Goal: Transaction & Acquisition: Purchase product/service

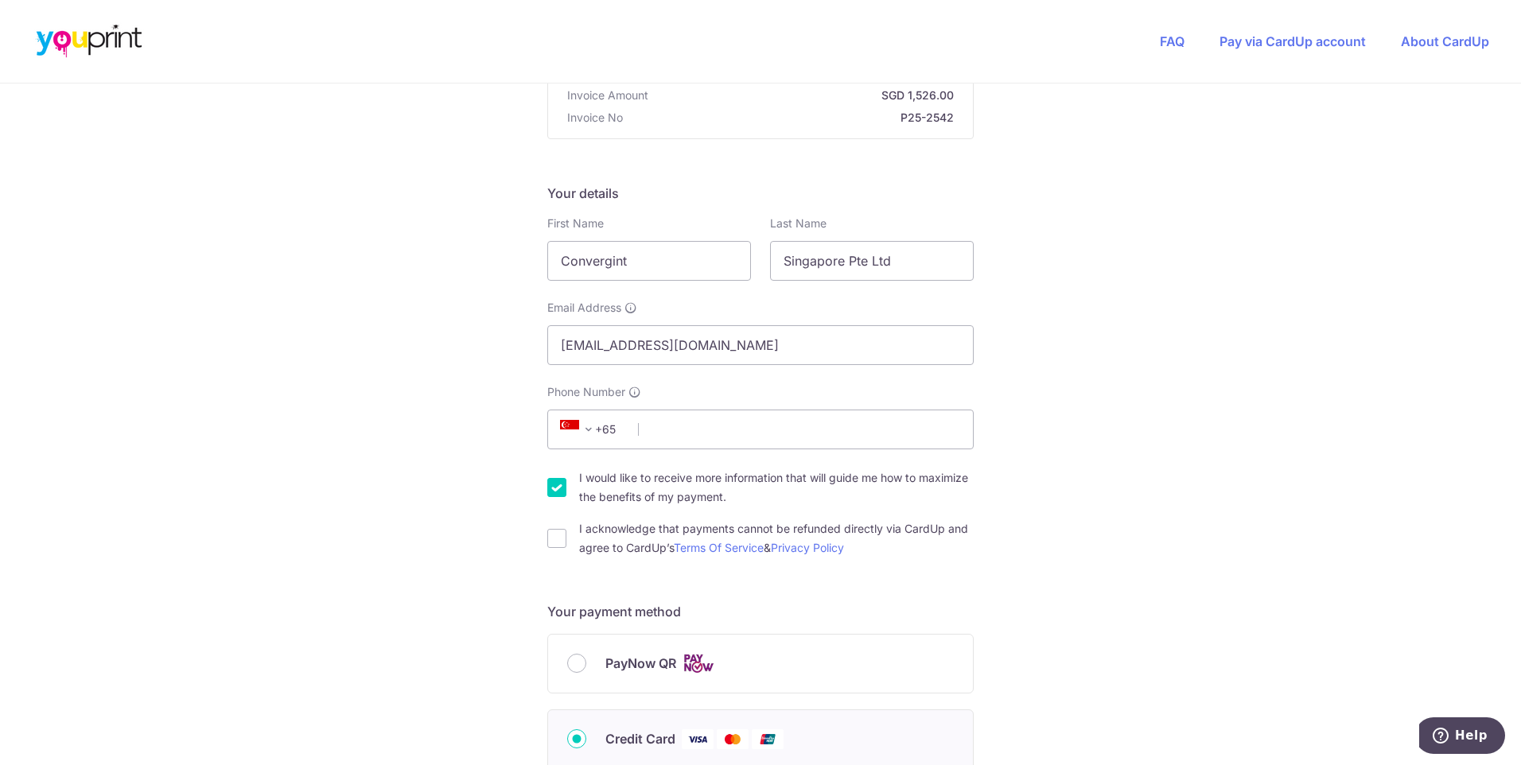
scroll to position [239, 0]
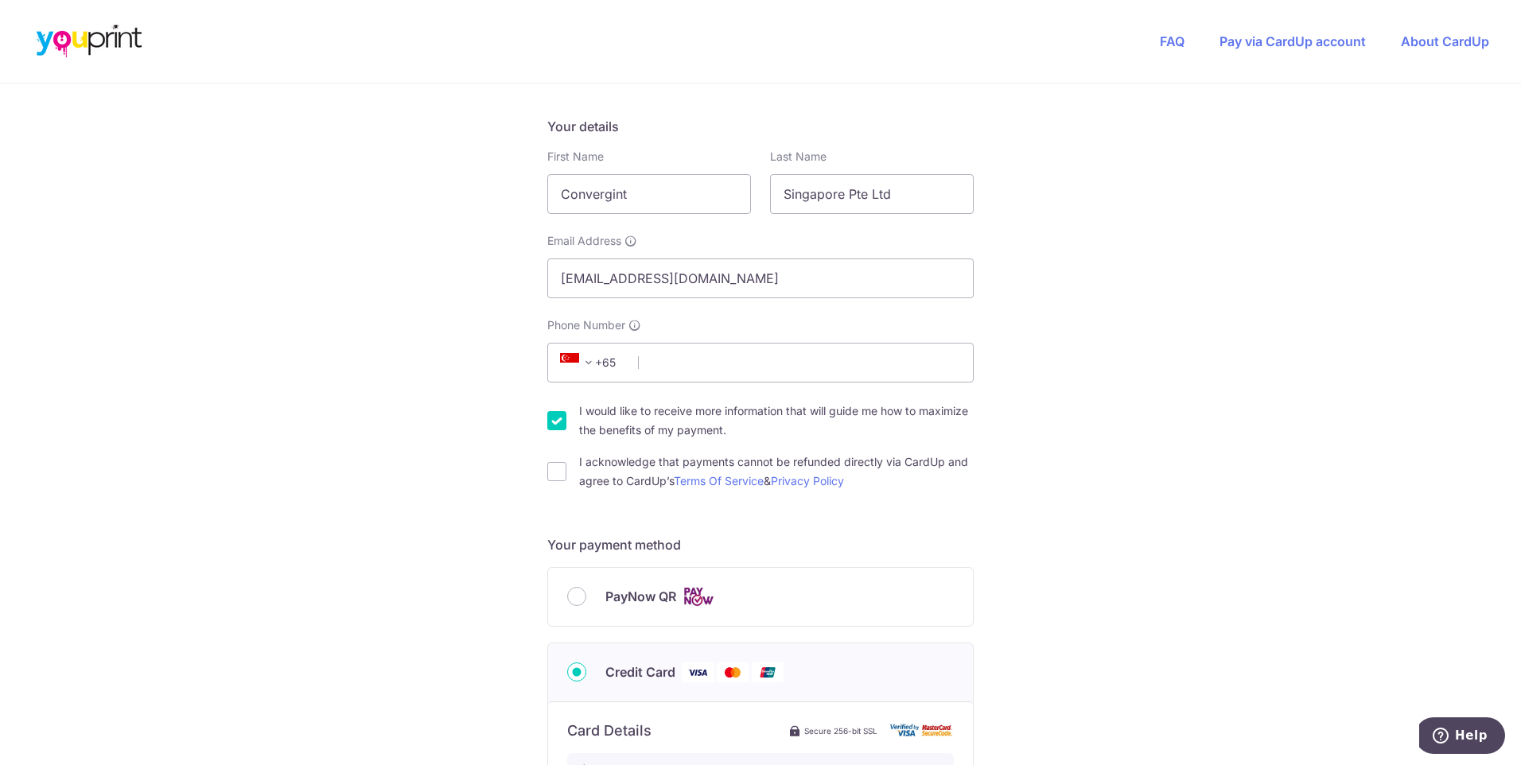
click at [622, 595] on span "PayNow QR" at bounding box center [640, 596] width 71 height 19
click at [586, 595] on input "PayNow QR" at bounding box center [576, 596] width 19 height 19
radio input "true"
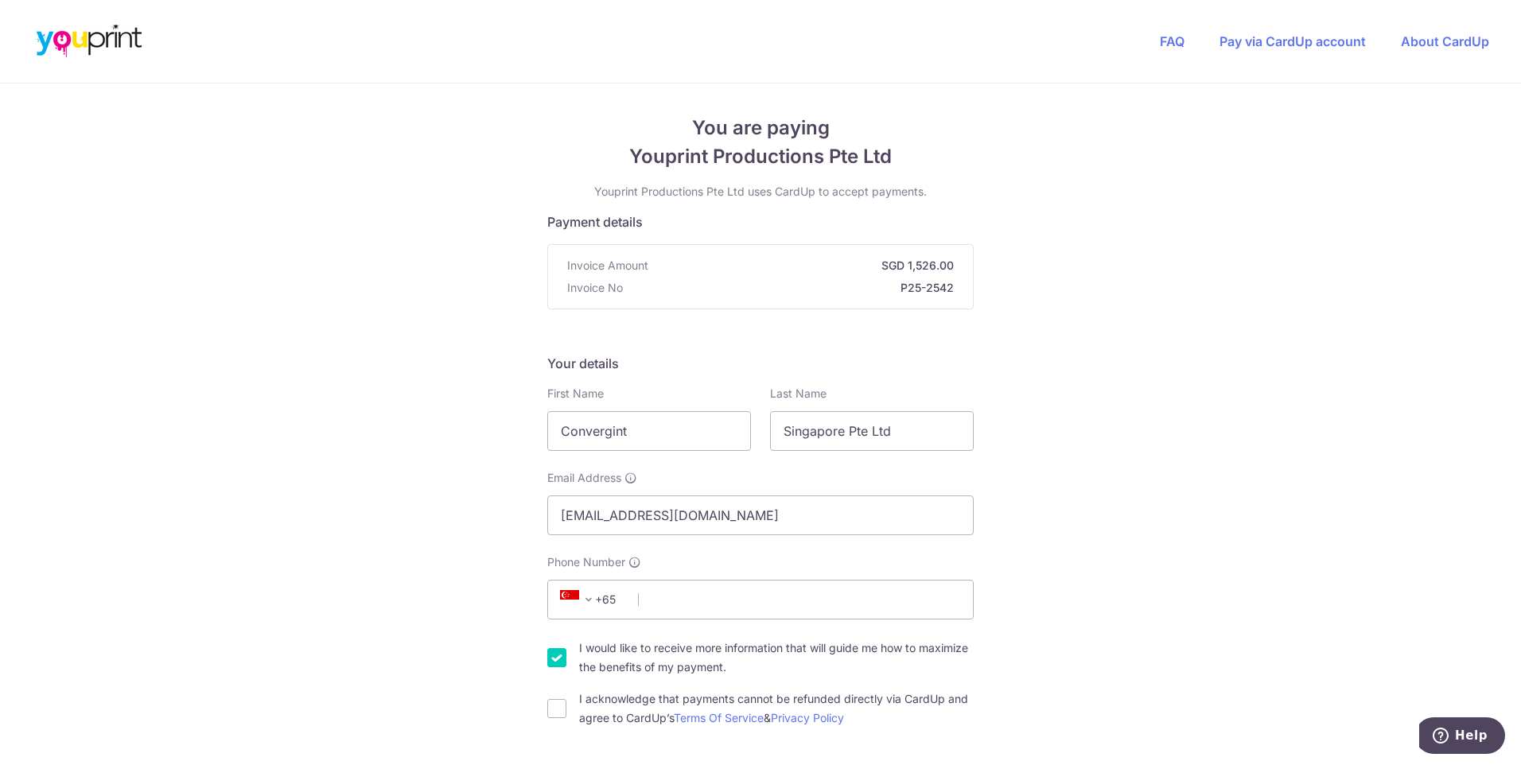
scroll to position [0, 0]
drag, startPoint x: 640, startPoint y: 432, endPoint x: 395, endPoint y: 446, distance: 246.2
click at [395, 446] on div "You are paying Youprint Productions Pte Ltd Youprint Productions Pte Ltd uses C…" at bounding box center [760, 665] width 1521 height 1162
type input "[PERSON_NAME]"
click at [865, 435] on input "Singapore Pte Ltd" at bounding box center [872, 433] width 204 height 40
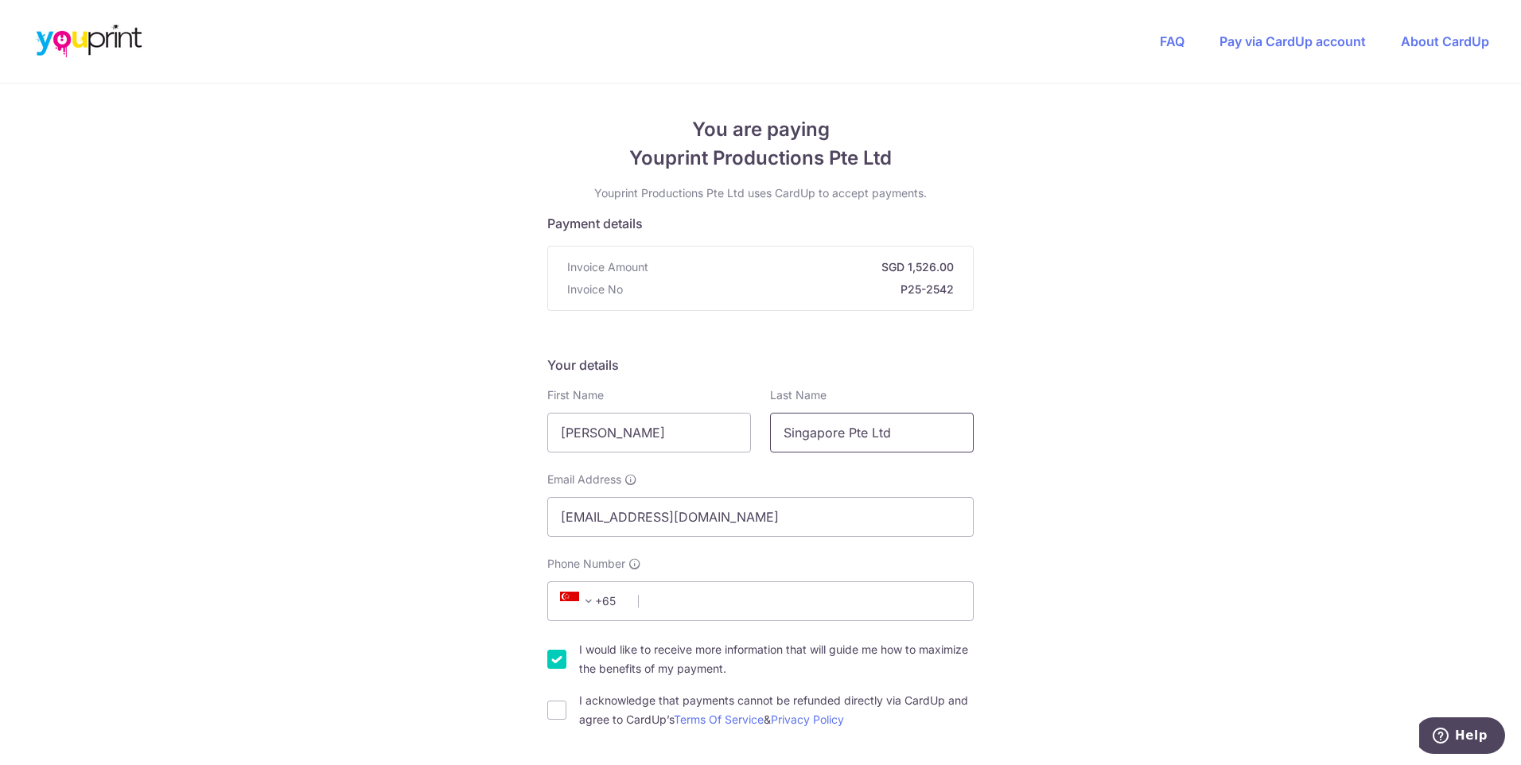
drag, startPoint x: 896, startPoint y: 430, endPoint x: 764, endPoint y: 416, distance: 132.7
click at [764, 416] on div "Last Name Singapore Pte Ltd" at bounding box center [871, 419] width 223 height 65
type input "Daengdora"
click at [814, 376] on div "Your details First Name Alfiza Last Name Daengdora Email Address alfiza.daengdo…" at bounding box center [760, 543] width 426 height 374
click at [690, 604] on input "Phone Number" at bounding box center [760, 601] width 426 height 40
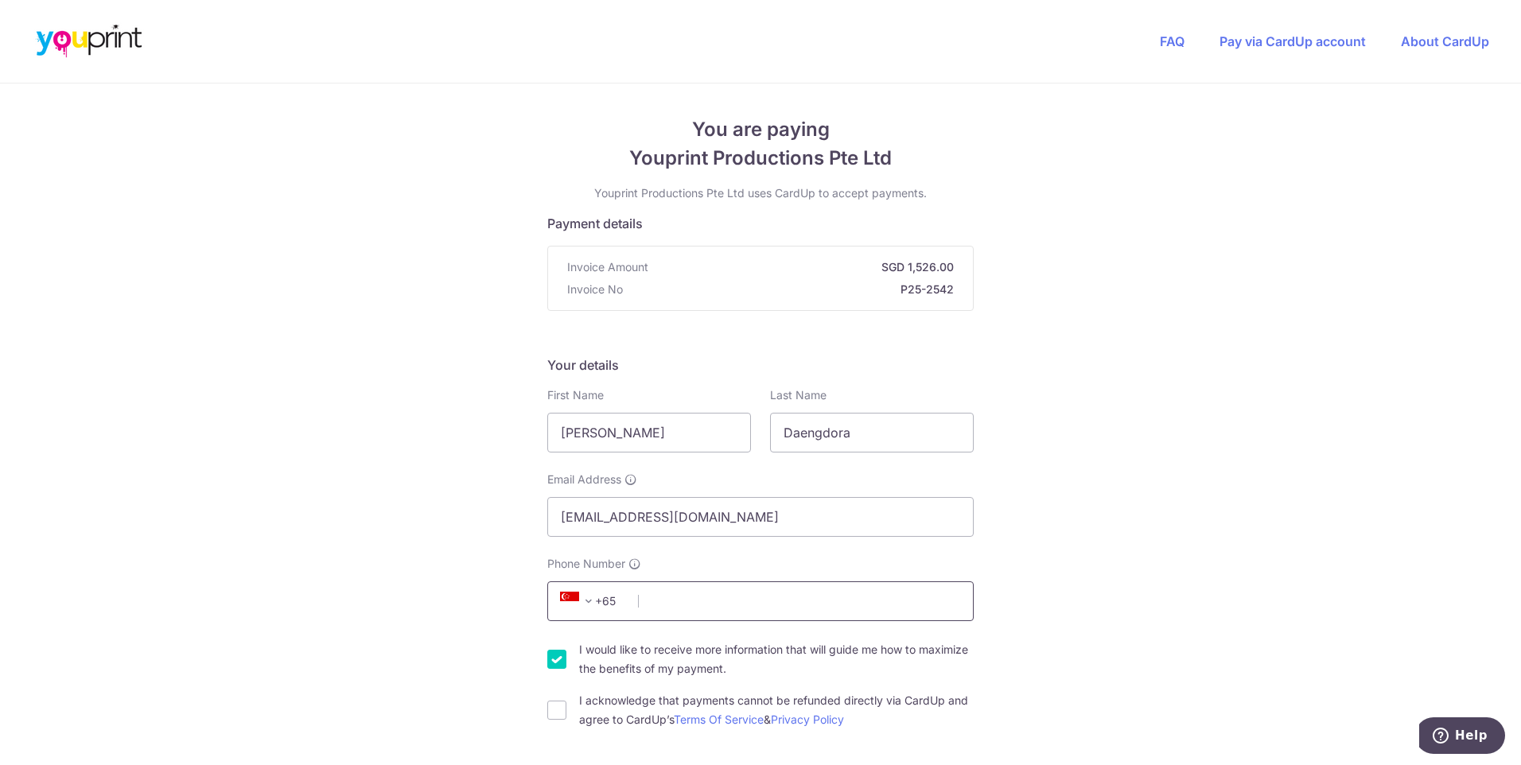
type input "2"
type input "83335767"
click at [1105, 492] on div "You are paying Youprint Productions Pte Ltd Youprint Productions Pte Ltd uses C…" at bounding box center [760, 665] width 1521 height 1162
click at [555, 663] on input "I would like to receive more information that will guide me how to maximize the…" at bounding box center [556, 659] width 19 height 19
checkbox input "false"
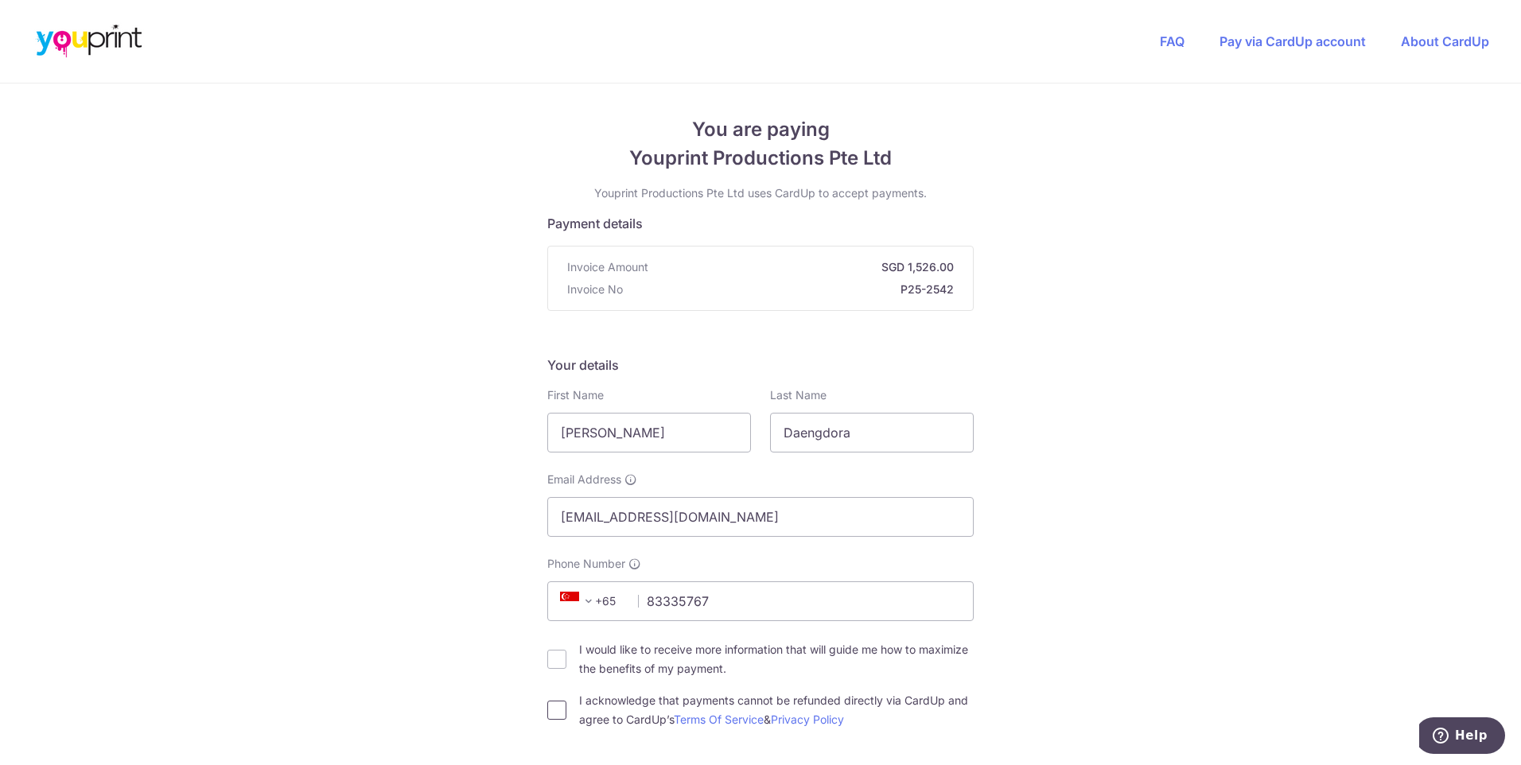
click at [552, 715] on input "I acknowledge that payments cannot be refunded directly via CardUp and agree to…" at bounding box center [556, 710] width 19 height 19
checkbox input "true"
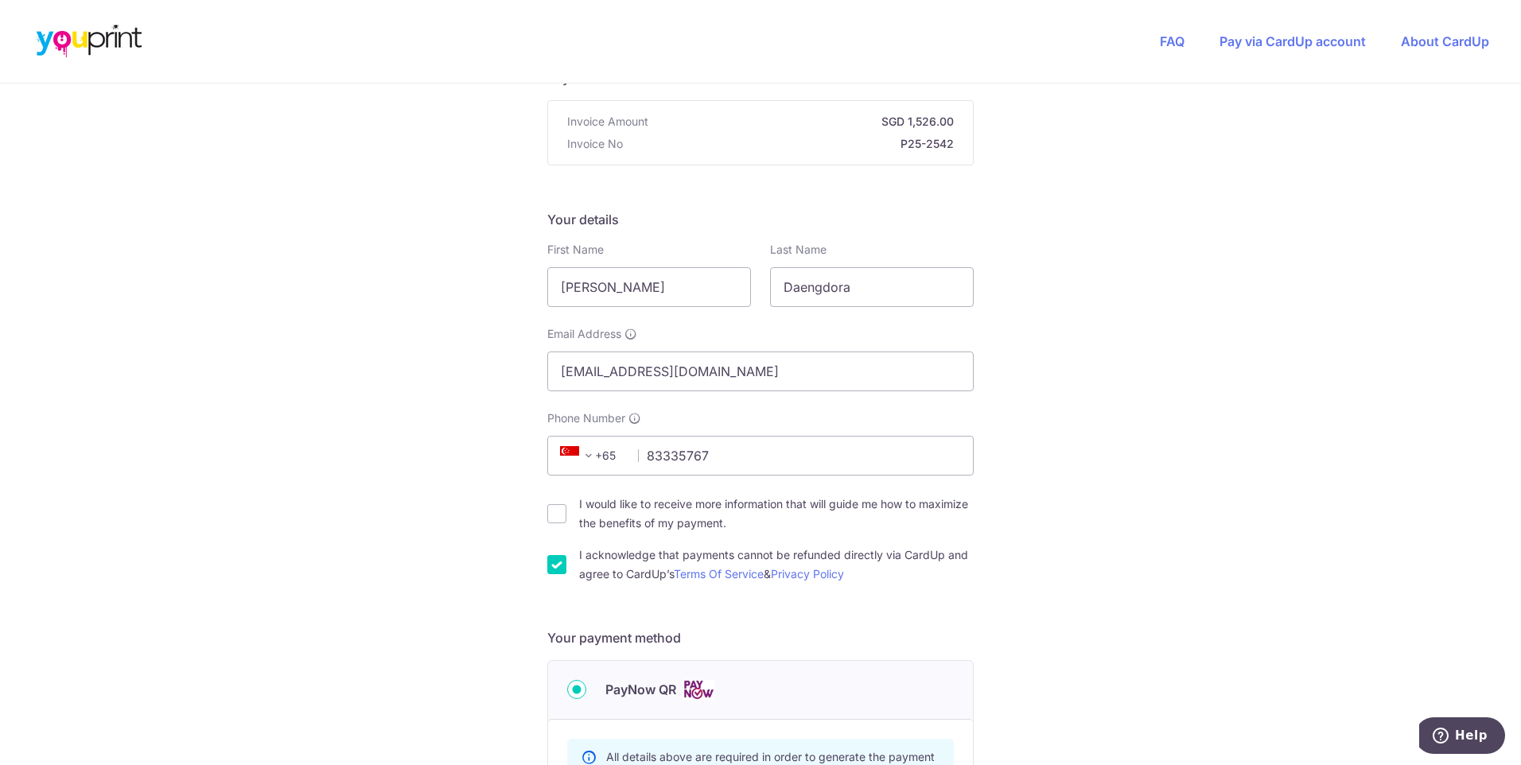
scroll to position [159, 0]
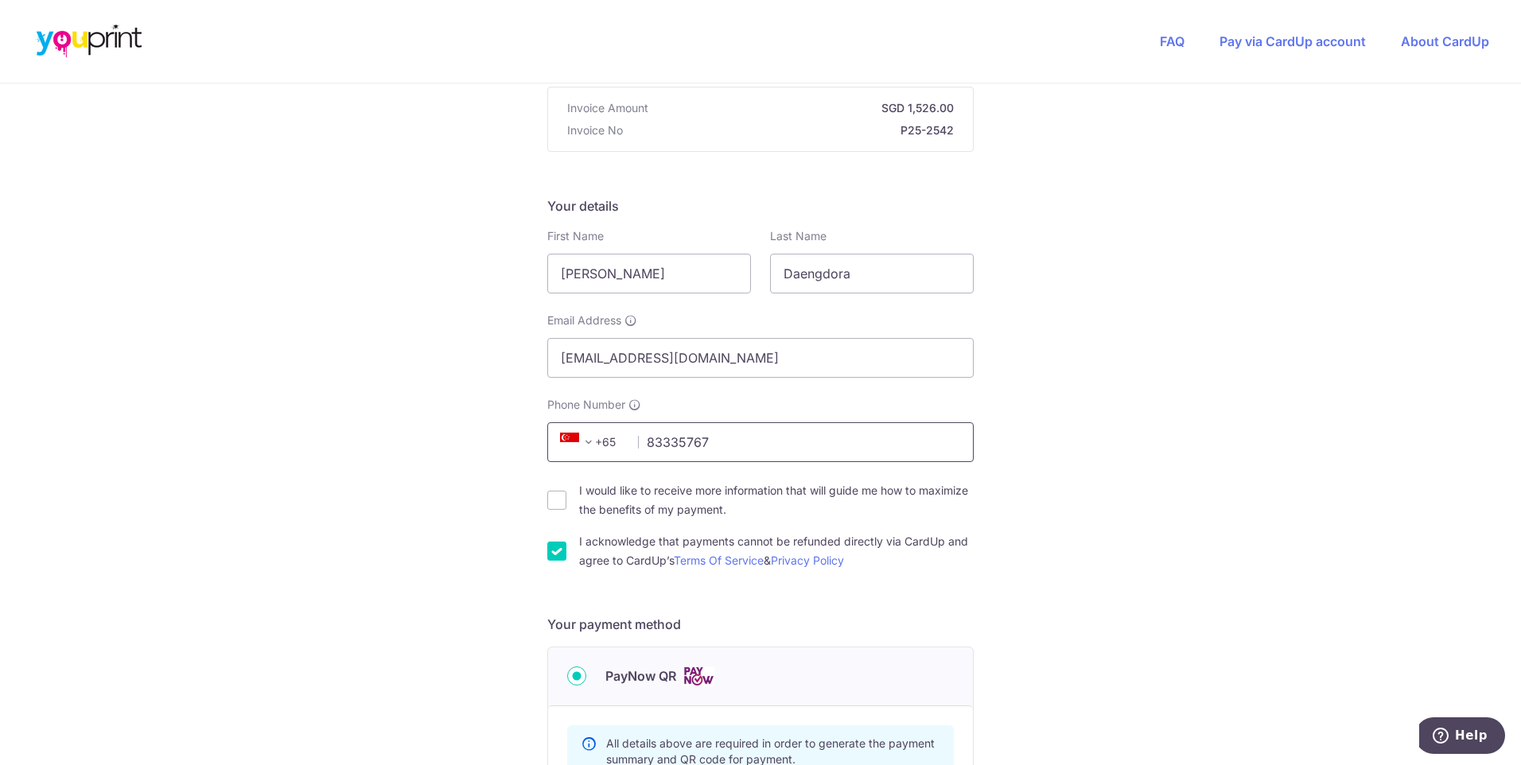
drag, startPoint x: 729, startPoint y: 438, endPoint x: 624, endPoint y: 436, distance: 105.0
click at [624, 436] on div "+376 +971 +93 +1268 +1264 +355 +374 +244 +0 +54 +1684 +43 +61 +297 +358 +994 +3…" at bounding box center [760, 442] width 426 height 40
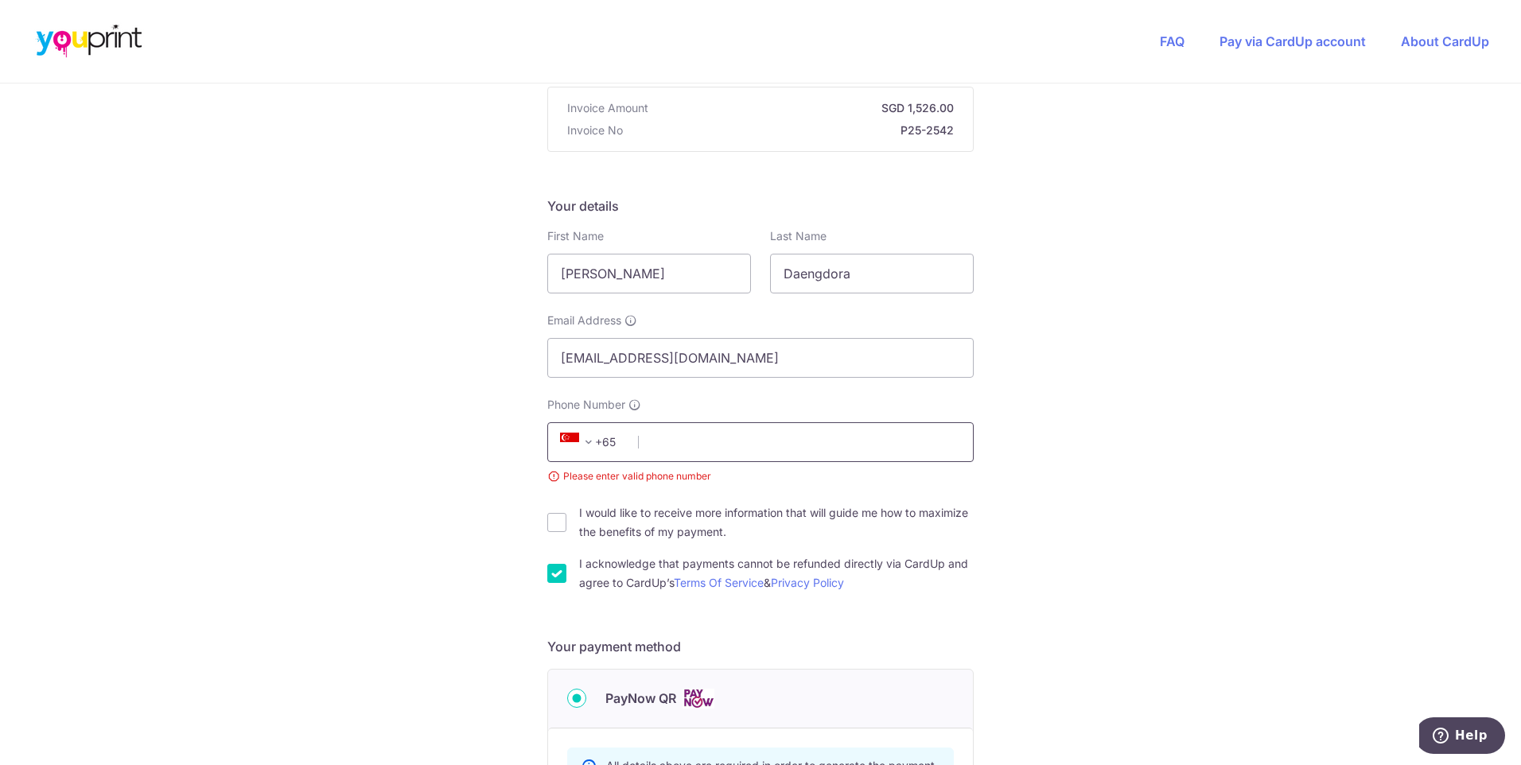
click at [657, 434] on input "Phone Number" at bounding box center [760, 442] width 426 height 40
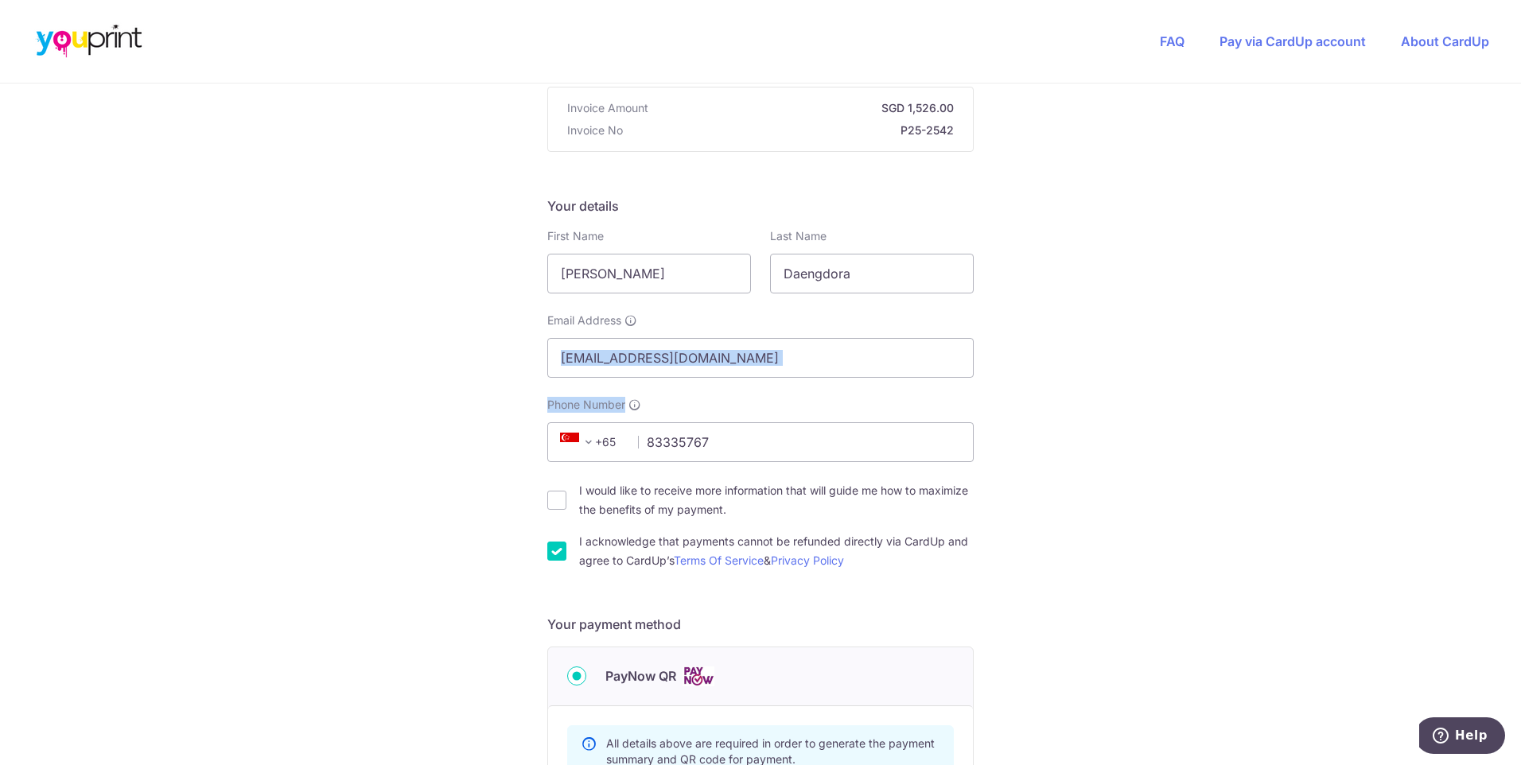
click at [1009, 377] on div "You are paying Youprint Productions Pte Ltd Youprint Productions Pte Ltd uses C…" at bounding box center [760, 505] width 1521 height 1162
drag, startPoint x: 659, startPoint y: 440, endPoint x: 609, endPoint y: 441, distance: 50.1
click at [609, 441] on div "+376 +971 +93 +1268 +1264 +355 +374 +244 +0 +54 +1684 +43 +61 +297 +358 +994 +3…" at bounding box center [760, 442] width 426 height 40
type input "65703973"
click at [986, 368] on div "You are paying Youprint Productions Pte Ltd Youprint Productions Pte Ltd uses C…" at bounding box center [760, 505] width 1521 height 1162
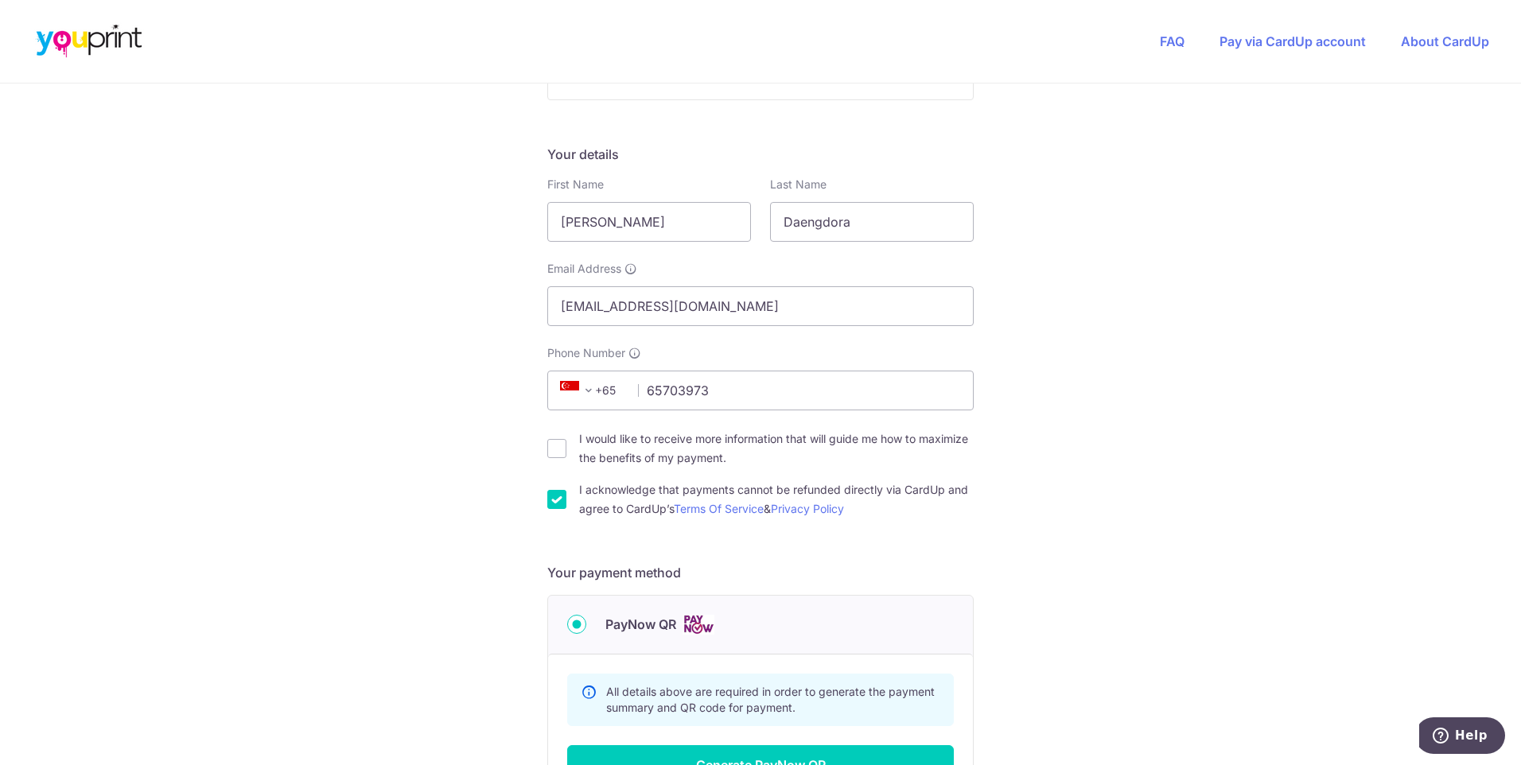
scroll to position [239, 0]
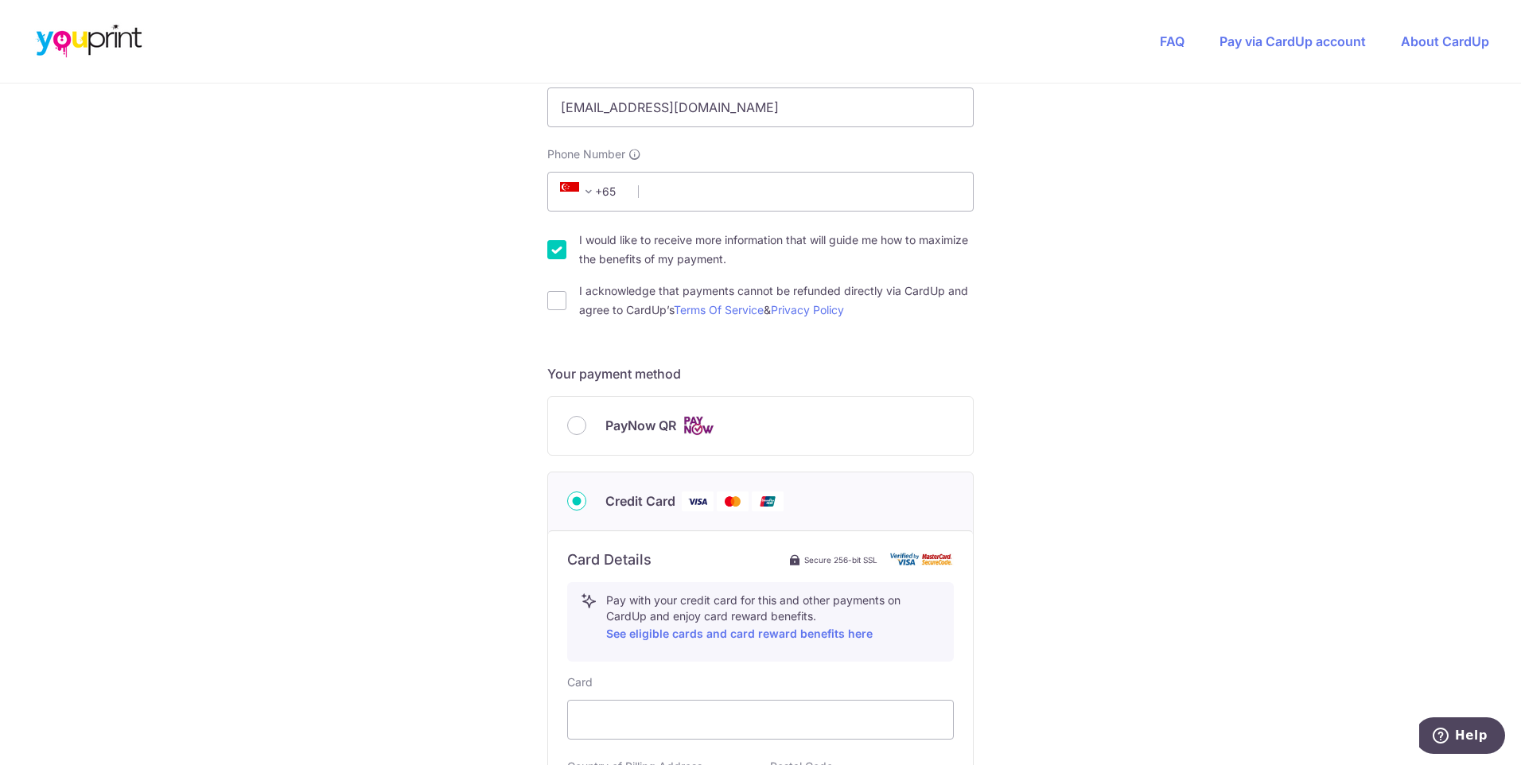
scroll to position [239, 0]
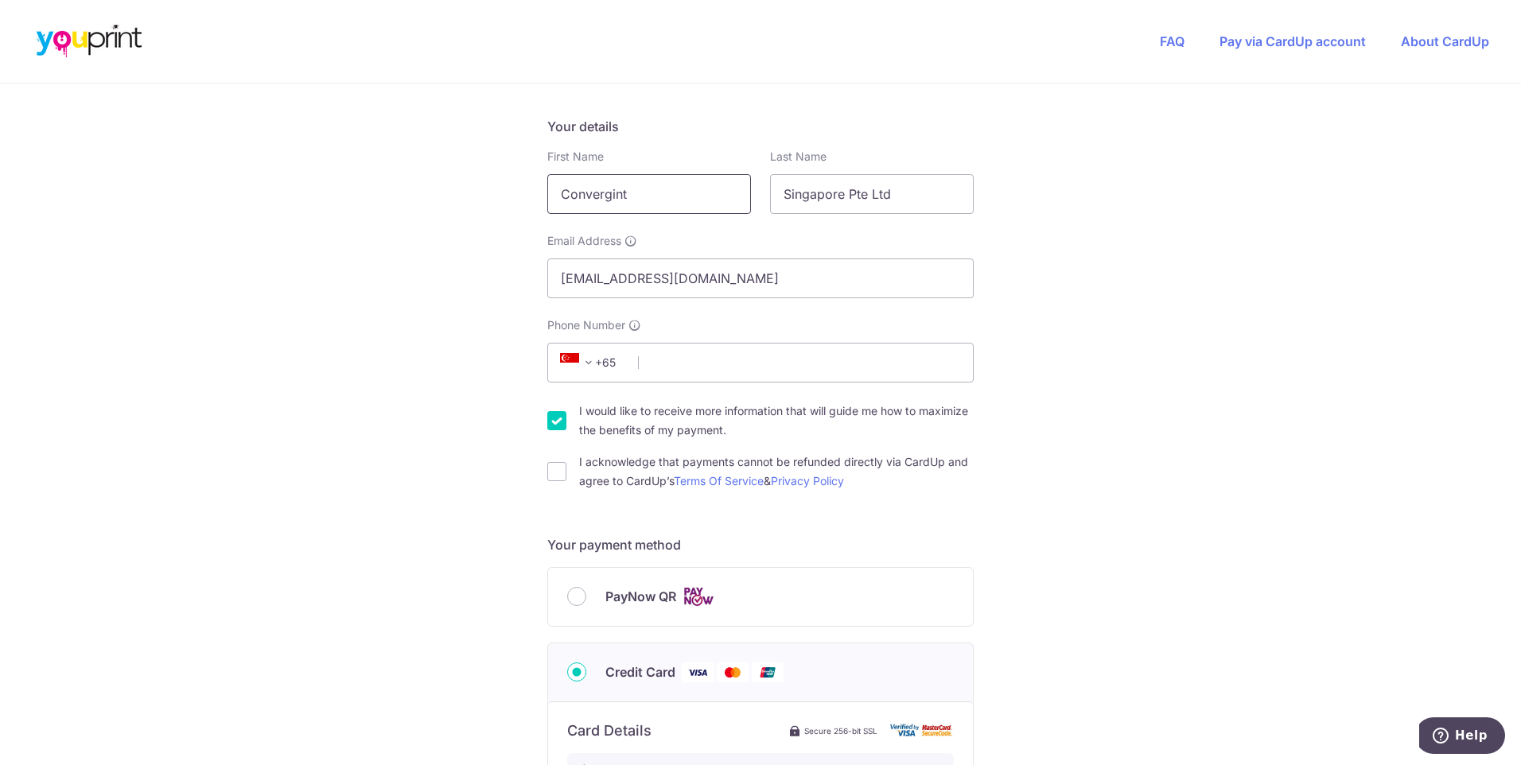
drag, startPoint x: 647, startPoint y: 200, endPoint x: 488, endPoint y: 193, distance: 159.2
click at [488, 193] on div "You are paying Youprint Productions Pte Ltd Youprint Productions Pte Ltd uses C…" at bounding box center [760, 621] width 1521 height 1552
type input "[PERSON_NAME]"
type input "Daengdora"
click at [659, 115] on form "Payment details Invoice Amount SGD 87.20 Invoice No P25-2584 Your details First…" at bounding box center [760, 639] width 426 height 1328
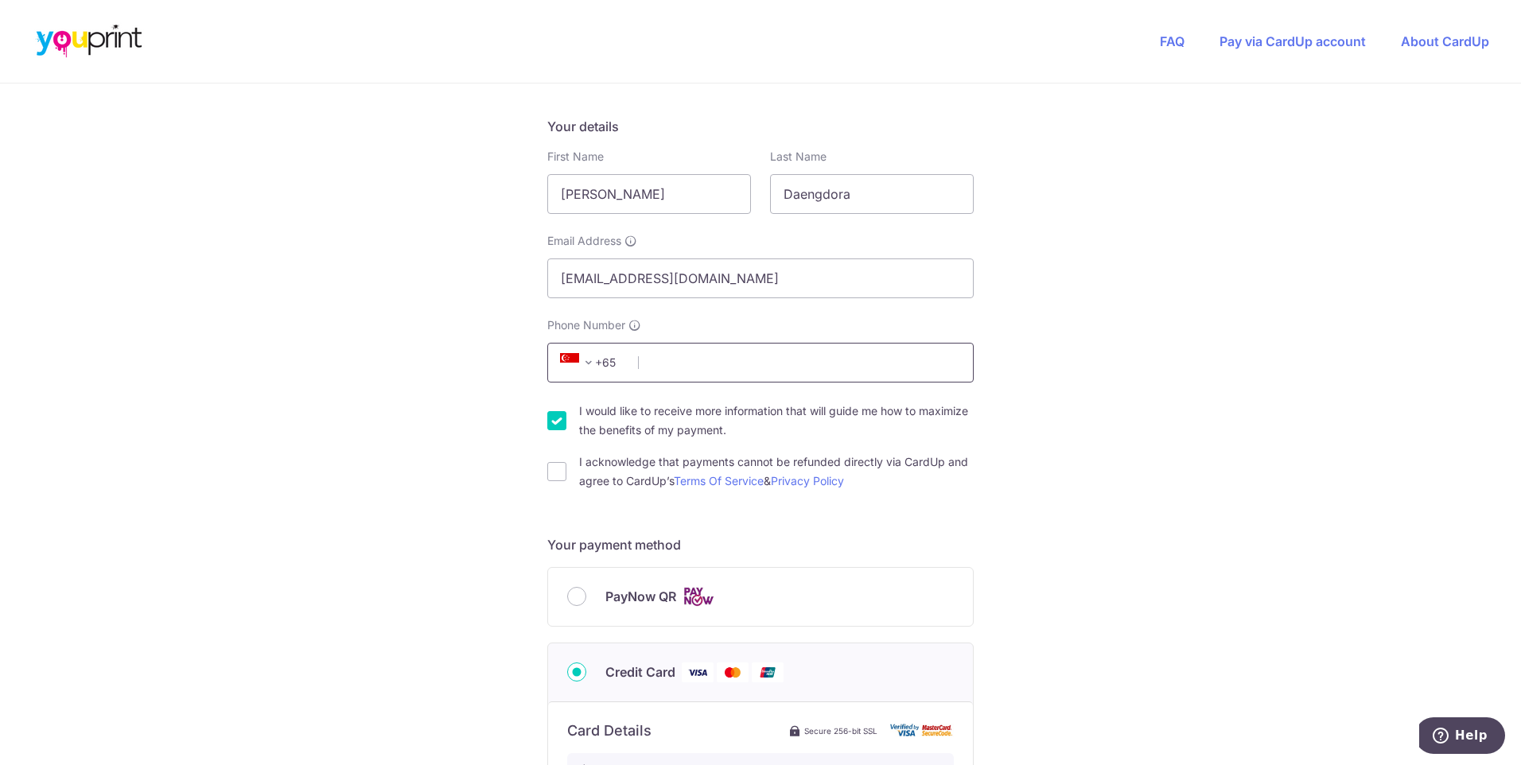
click at [664, 356] on input "Phone Number" at bounding box center [760, 363] width 426 height 40
type input "65703973"
click at [1075, 336] on div "You are paying Youprint Productions Pte Ltd Youprint Productions Pte Ltd uses C…" at bounding box center [760, 621] width 1521 height 1552
click at [552, 430] on input "I would like to receive more information that will guide me how to maximize the…" at bounding box center [556, 420] width 19 height 19
checkbox input "false"
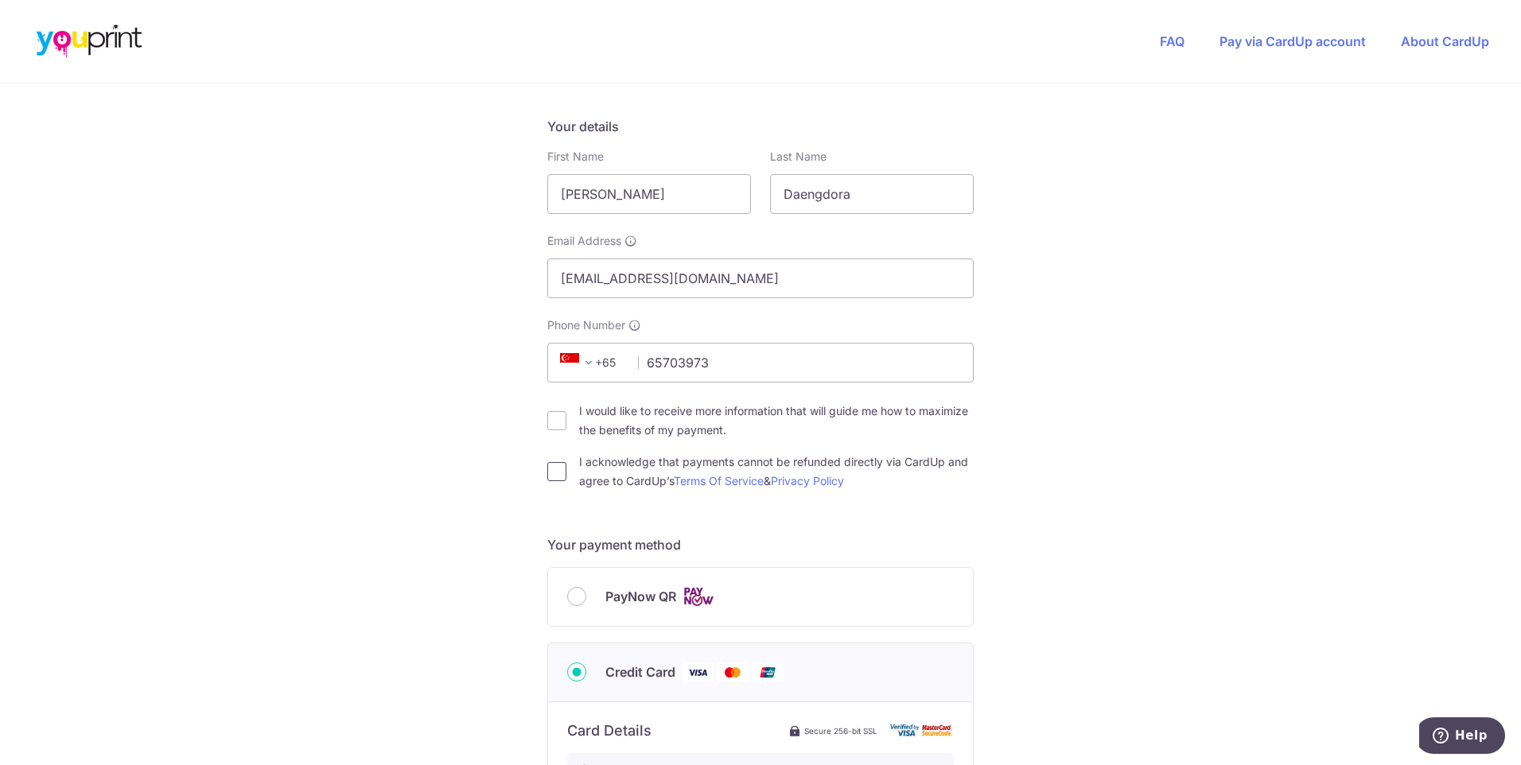
click at [560, 471] on input "I acknowledge that payments cannot be refunded directly via CardUp and agree to…" at bounding box center [556, 471] width 19 height 19
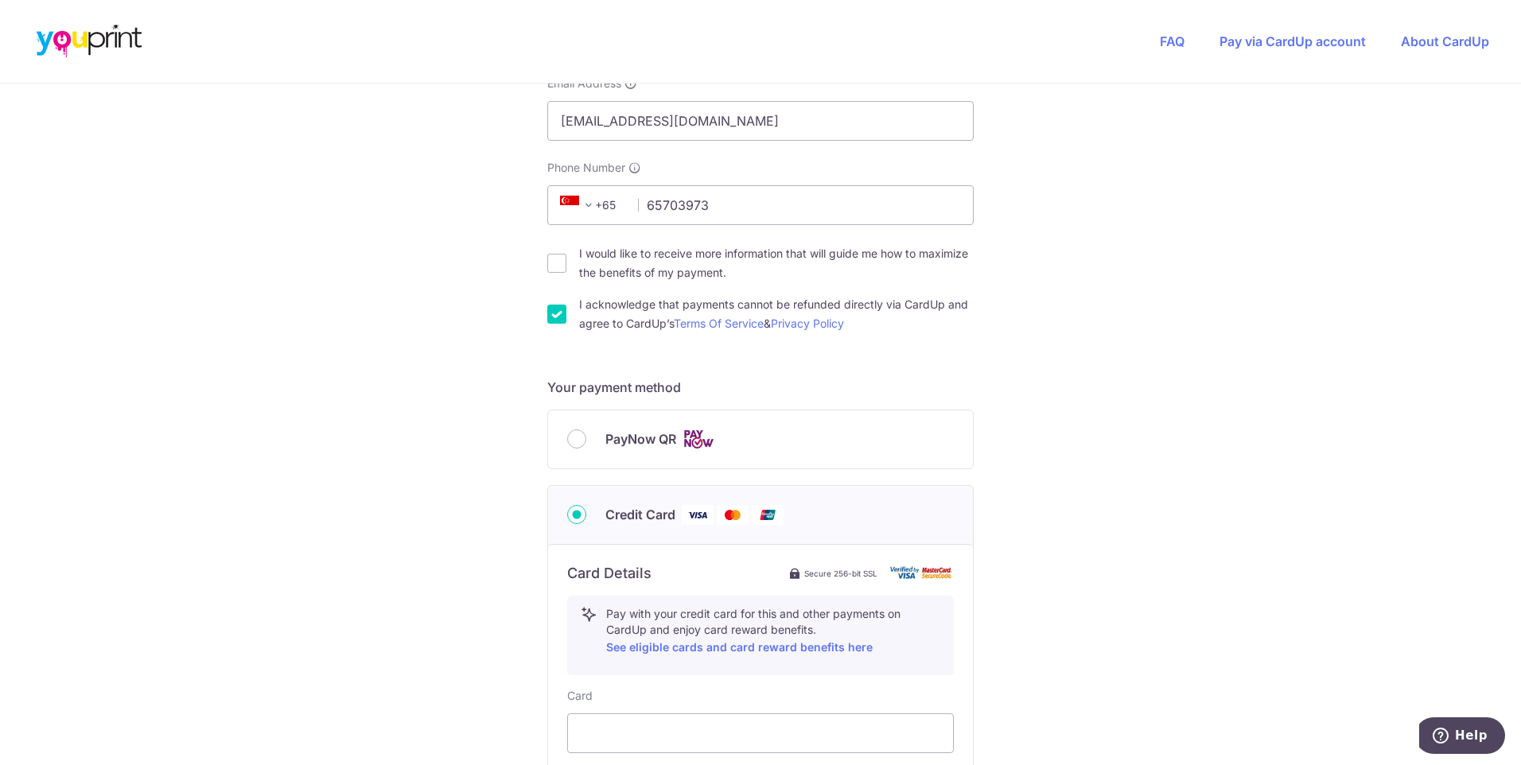
scroll to position [398, 0]
click at [561, 309] on input "I acknowledge that payments cannot be refunded directly via CardUp and agree to…" at bounding box center [556, 312] width 19 height 19
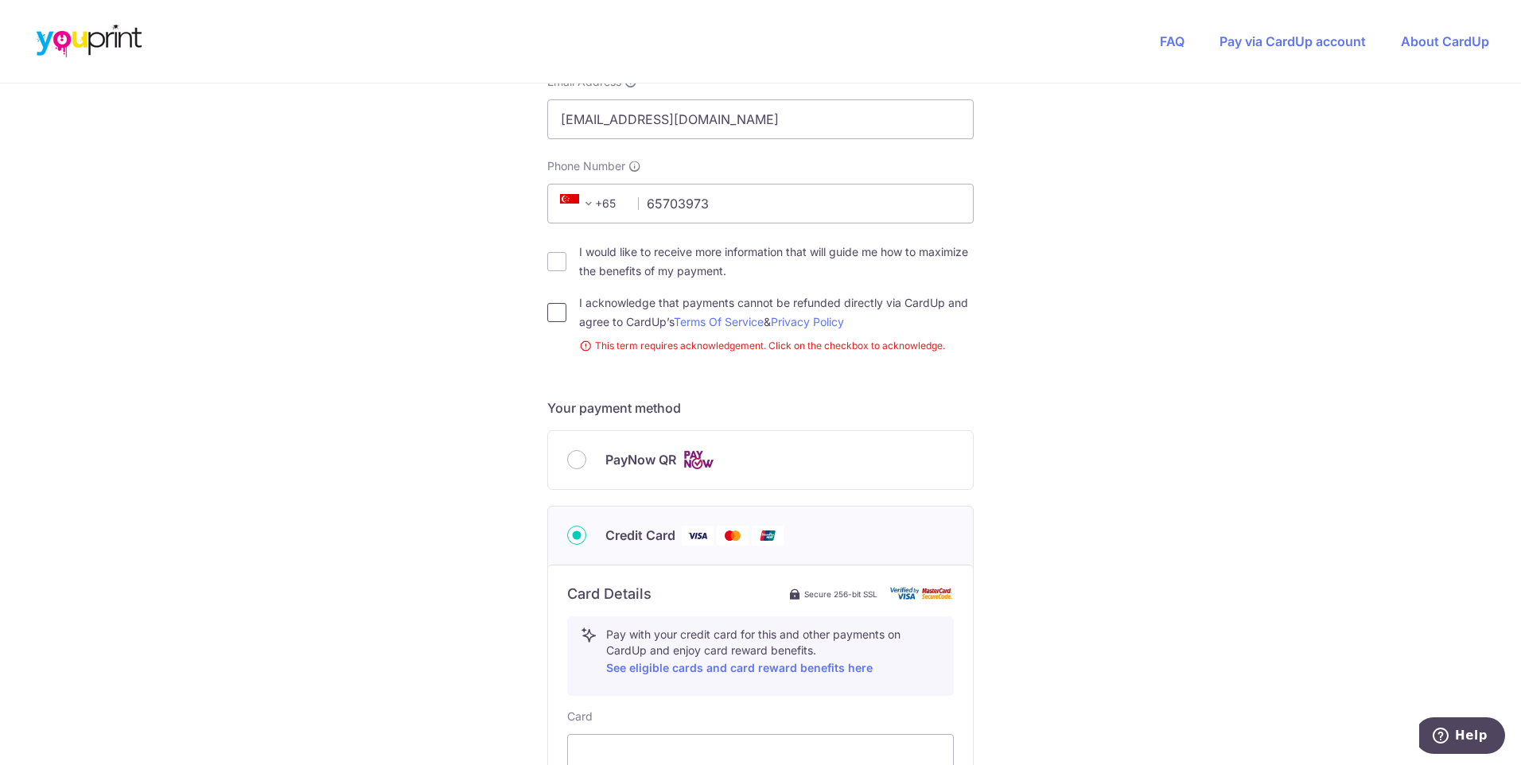
click at [554, 312] on input "I acknowledge that payments cannot be refunded directly via CardUp and agree to…" at bounding box center [556, 312] width 19 height 19
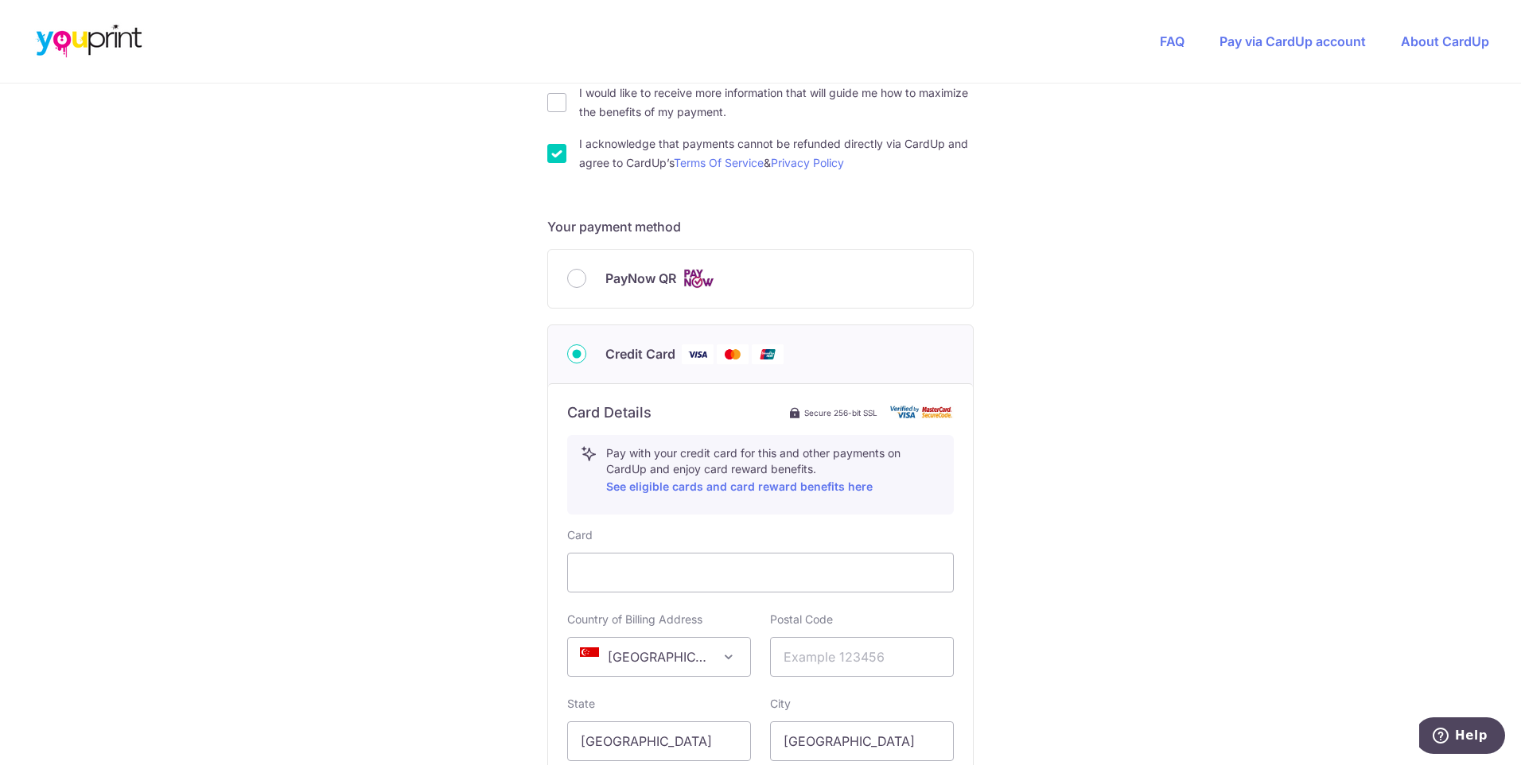
click at [583, 283] on div "PayNow QR" at bounding box center [760, 279] width 387 height 20
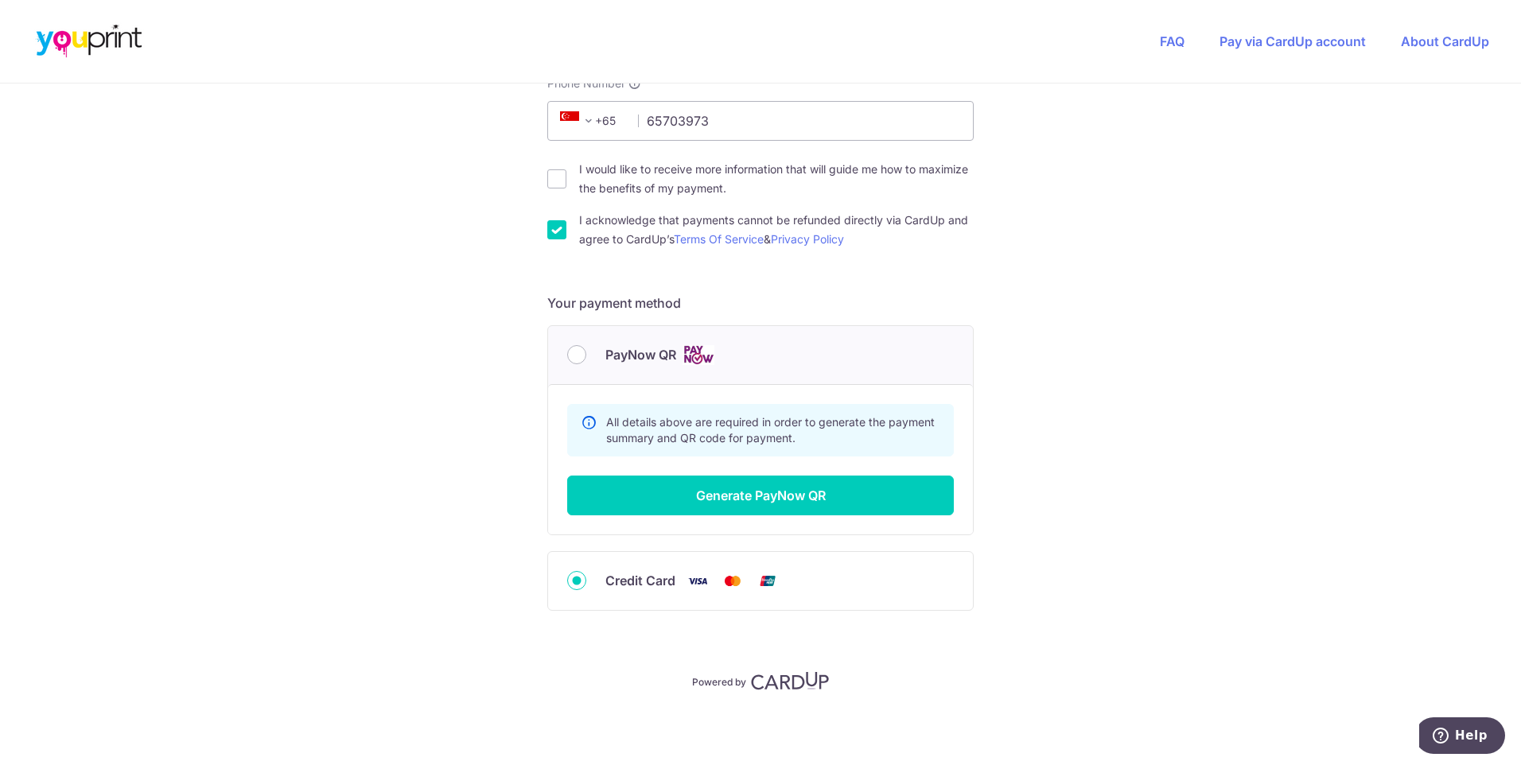
scroll to position [480, 0]
click at [566, 231] on div "I acknowledge that payments cannot be refunded directly via CardUp and agree to…" at bounding box center [760, 230] width 426 height 38
click at [550, 231] on input "I acknowledge that payments cannot be refunded directly via CardUp and agree to…" at bounding box center [556, 229] width 19 height 19
checkbox input "false"
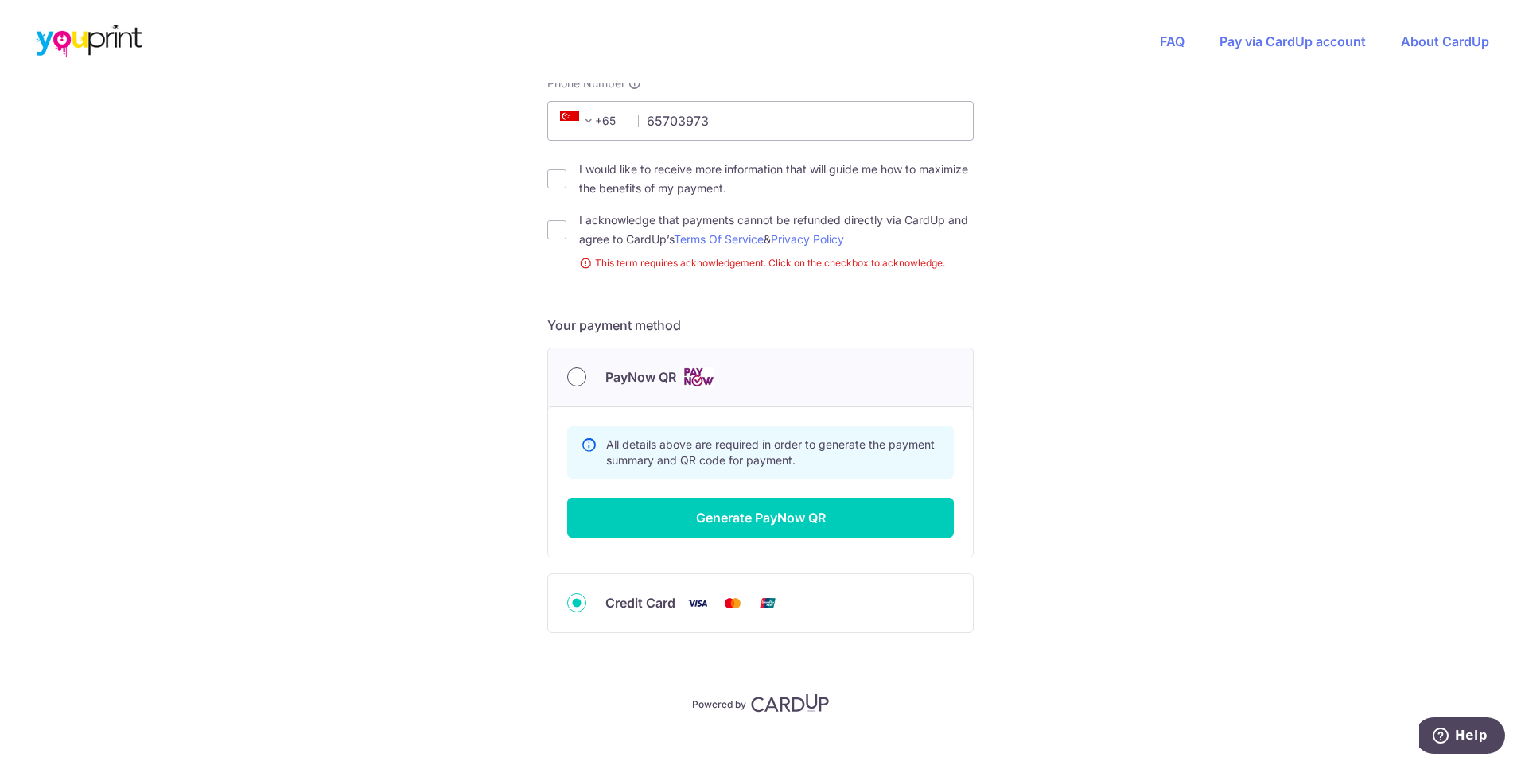
click at [578, 375] on input "PayNow QR" at bounding box center [576, 376] width 19 height 19
radio input "true"
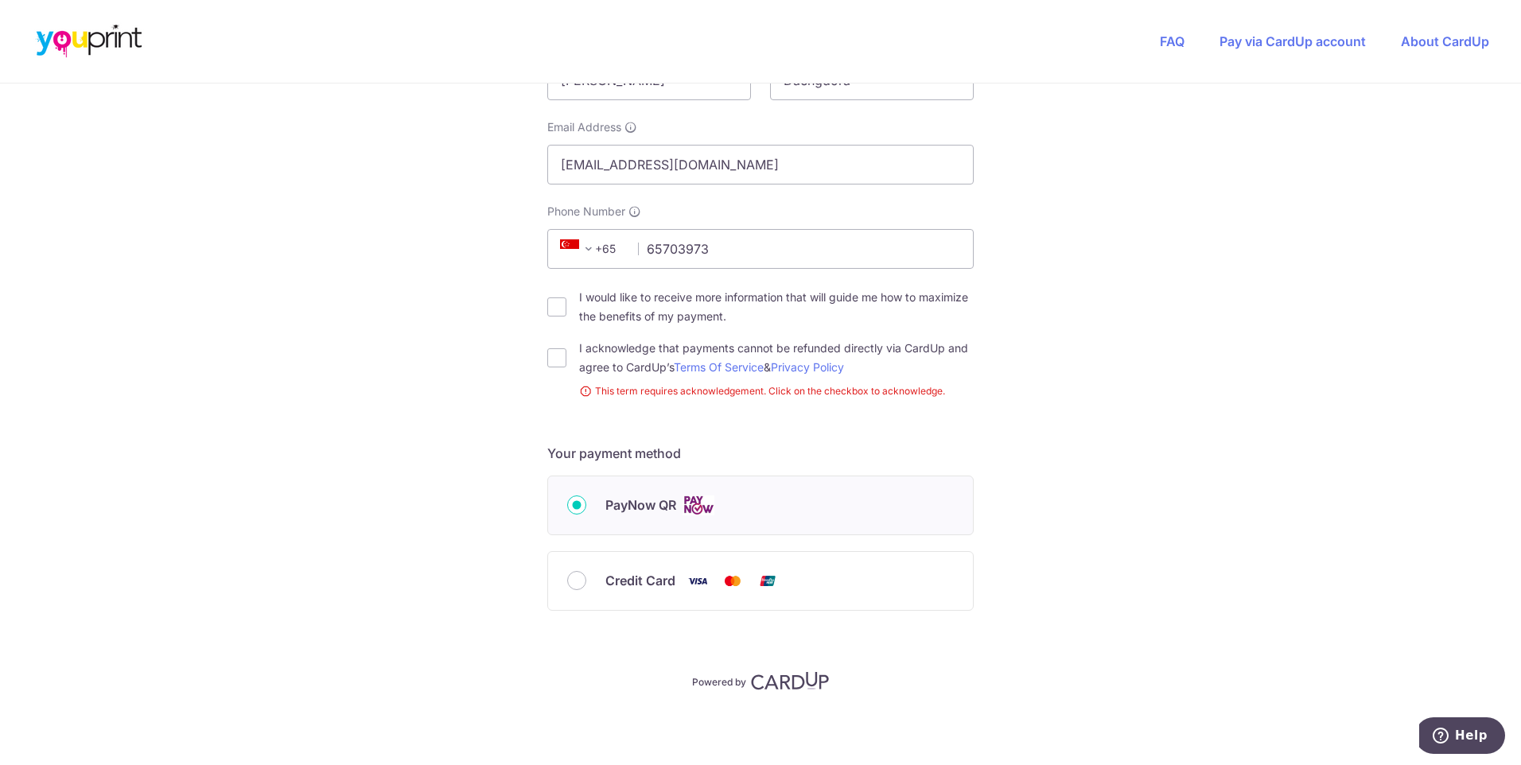
click at [558, 353] on input "I acknowledge that payments cannot be refunded directly via CardUp and agree to…" at bounding box center [556, 357] width 19 height 19
checkbox input "true"
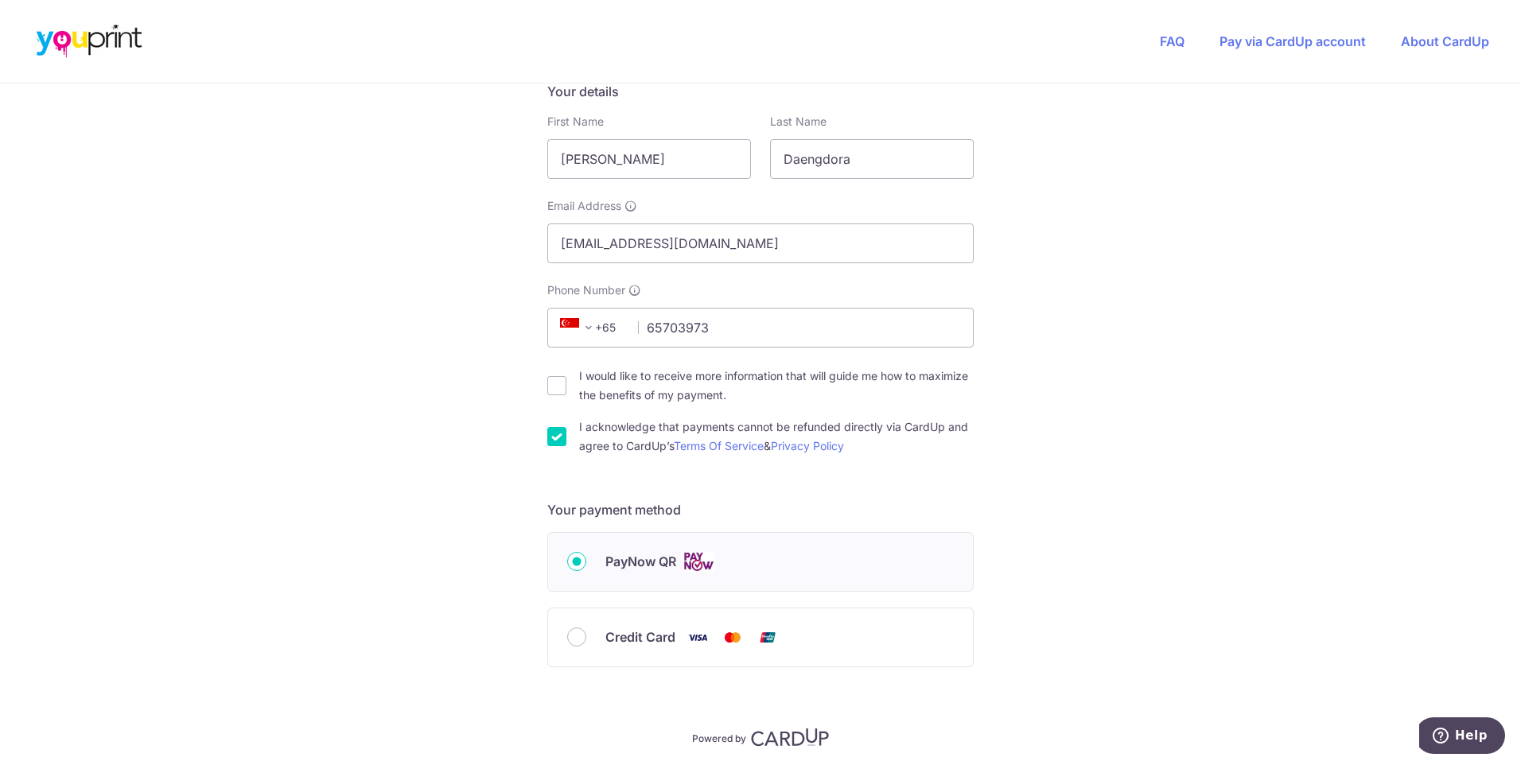
scroll to position [318, 0]
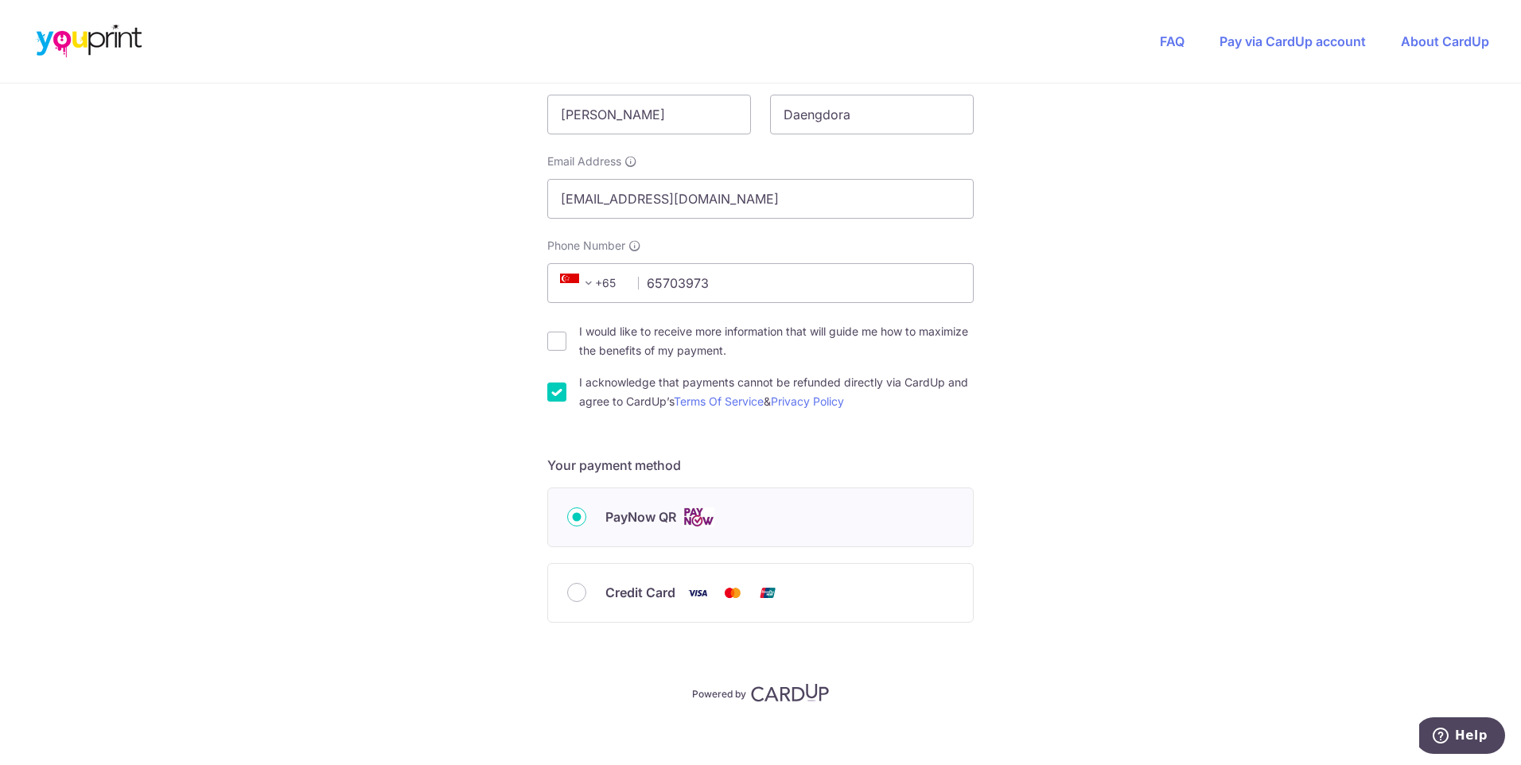
click at [663, 518] on span "PayNow QR" at bounding box center [640, 516] width 71 height 19
click at [586, 518] on input "PayNow QR" at bounding box center [576, 516] width 19 height 19
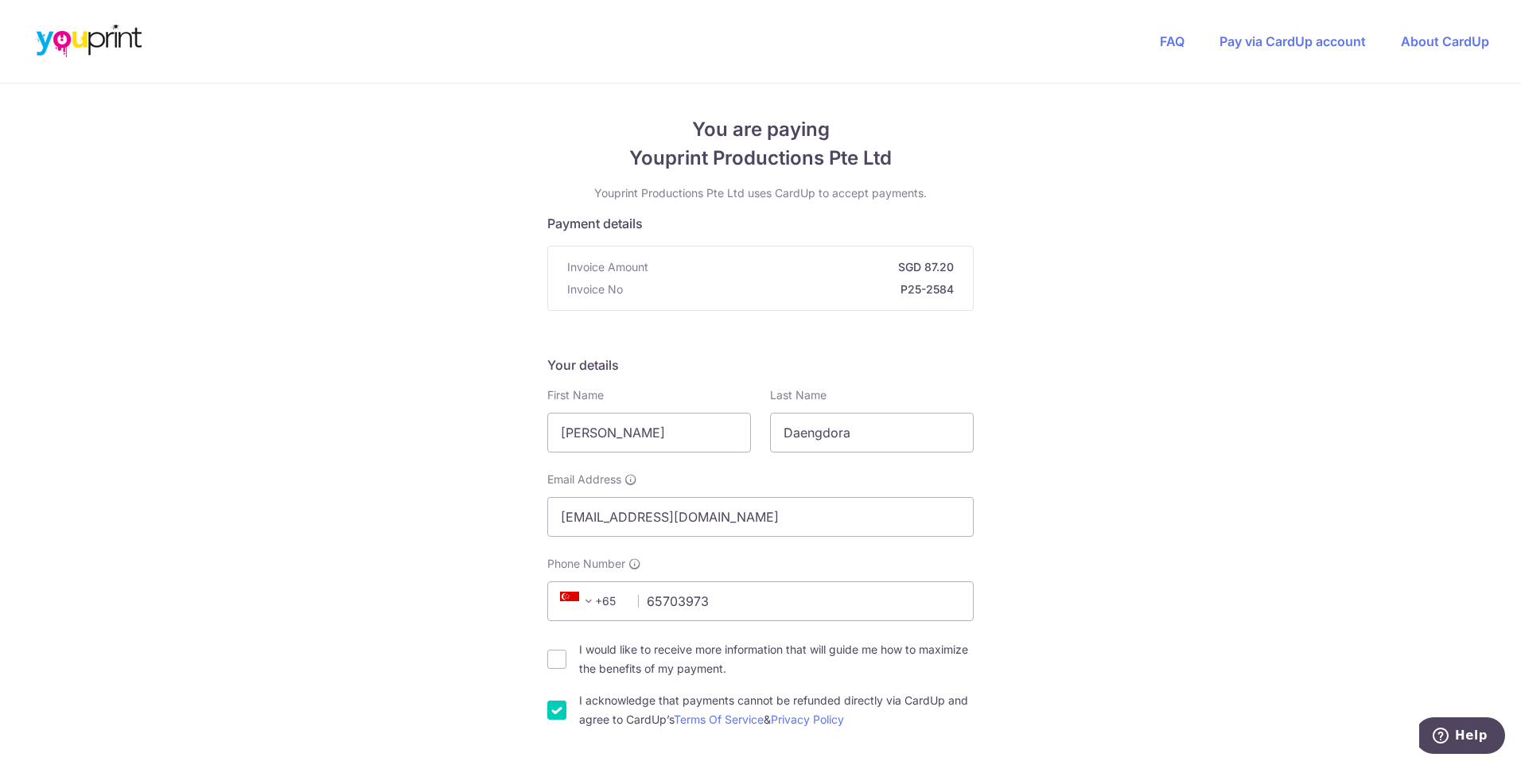
scroll to position [477, 0]
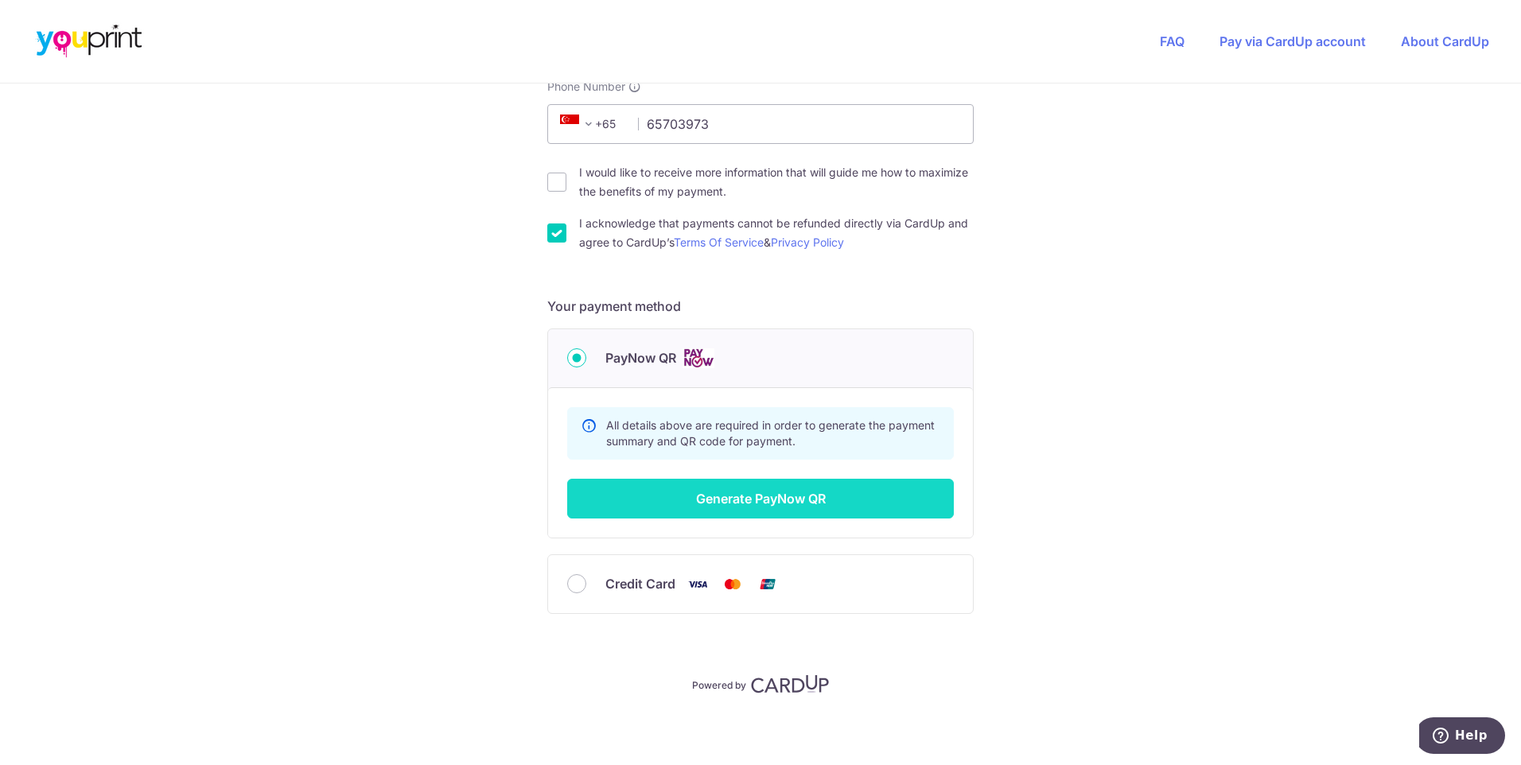
click at [756, 517] on button "Generate PayNow QR" at bounding box center [760, 499] width 387 height 40
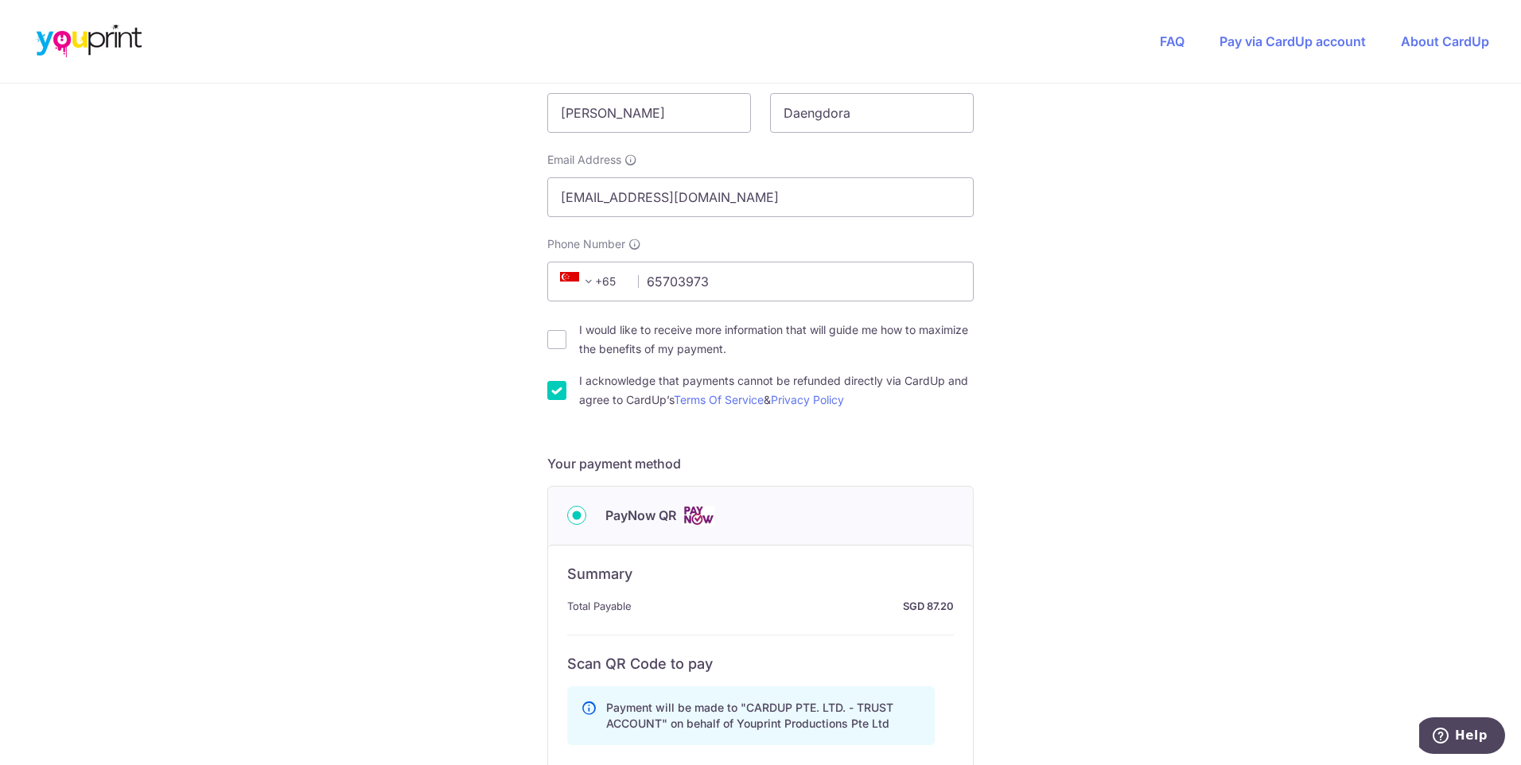
scroll to position [318, 0]
